Goal: Task Accomplishment & Management: Manage account settings

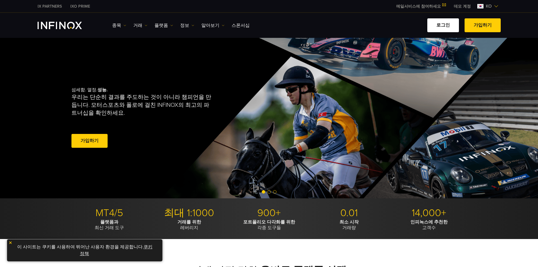
click at [171, 26] on link "로그인" at bounding box center [443, 25] width 32 height 14
click at [171, 29] on link "로그인" at bounding box center [443, 25] width 32 height 14
click at [171, 26] on link "로그인" at bounding box center [443, 25] width 32 height 14
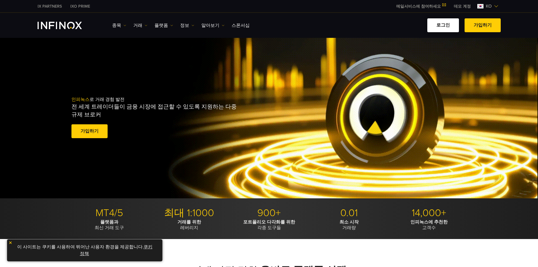
click at [171, 29] on link "로그인" at bounding box center [443, 25] width 32 height 14
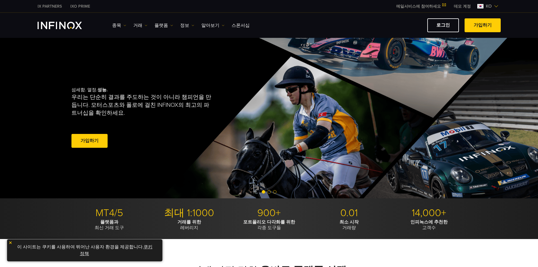
click at [443, 22] on link "로그인" at bounding box center [443, 25] width 32 height 14
